Goal: Task Accomplishment & Management: Complete application form

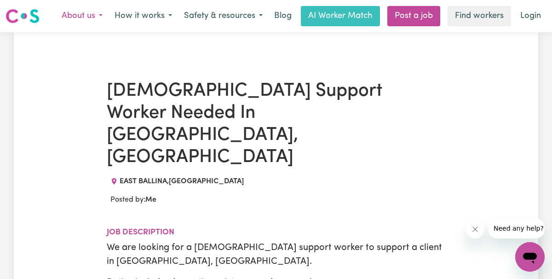
click at [86, 18] on button "About us" at bounding box center [82, 15] width 53 height 19
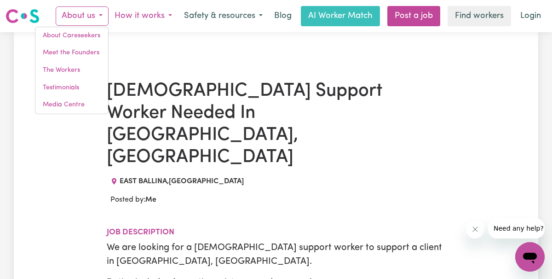
click at [137, 15] on button "How it works" at bounding box center [143, 15] width 69 height 19
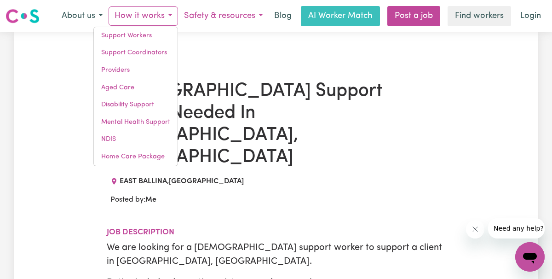
click at [195, 14] on button "Safety & resources" at bounding box center [223, 15] width 91 height 19
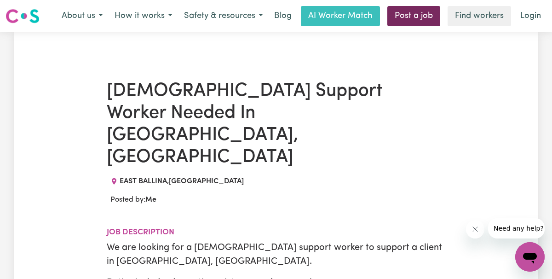
click at [415, 15] on link "Post a job" at bounding box center [414, 16] width 53 height 20
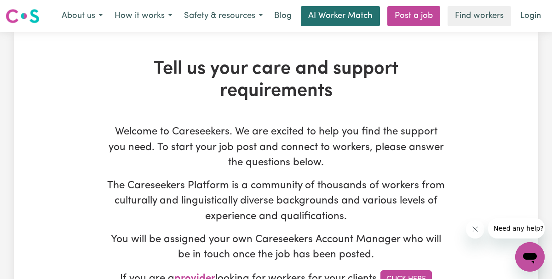
click at [342, 18] on link "AI Worker Match" at bounding box center [340, 16] width 79 height 20
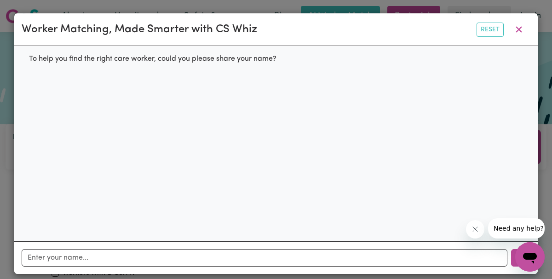
scroll to position [8, 0]
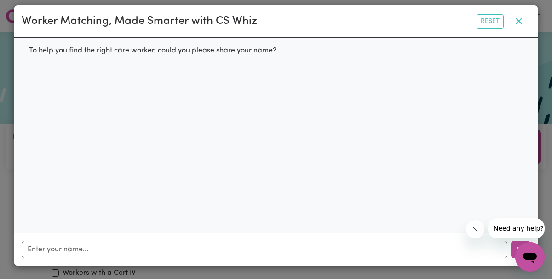
click at [519, 23] on icon "button" at bounding box center [519, 21] width 11 height 11
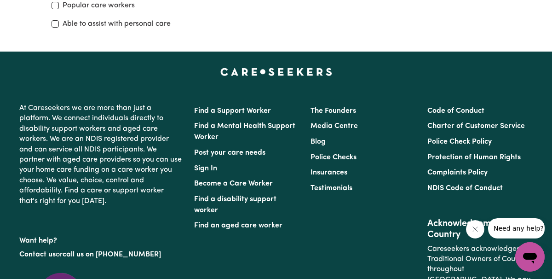
scroll to position [305, 0]
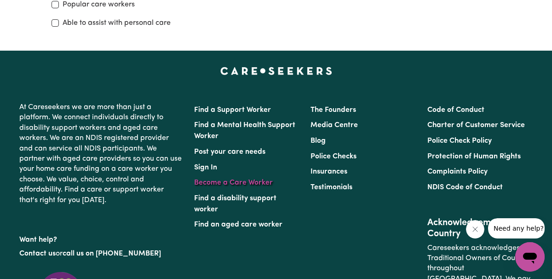
click at [237, 184] on link "Become a Care Worker" at bounding box center [233, 182] width 79 height 7
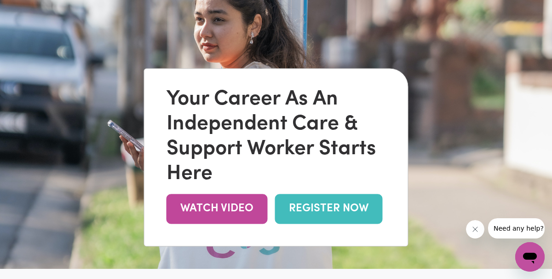
scroll to position [48, 0]
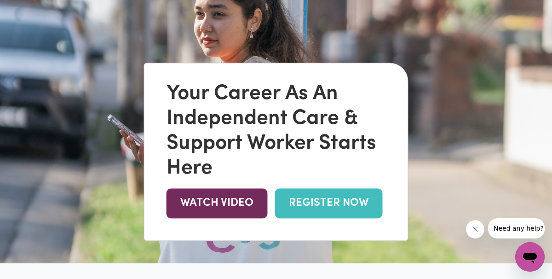
click at [221, 205] on link "WATCH VIDEO" at bounding box center [217, 203] width 101 height 30
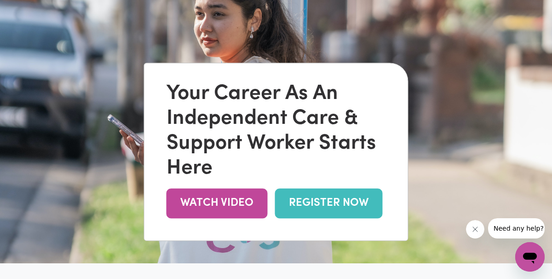
click at [318, 199] on link "REGISTER NOW" at bounding box center [329, 203] width 108 height 30
